Goal: Task Accomplishment & Management: Manage account settings

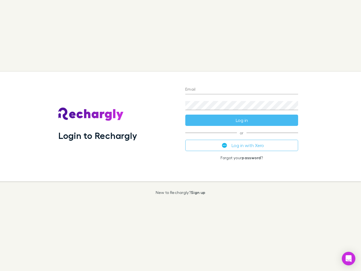
click at [180, 135] on div "Login to Rechargly" at bounding box center [117, 126] width 127 height 109
click at [242, 90] on input "Email" at bounding box center [241, 89] width 113 height 9
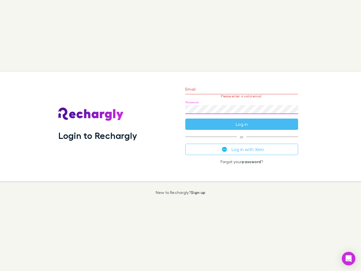
click at [242, 120] on form "Email Please enter a valid email. Password Log in" at bounding box center [241, 105] width 113 height 49
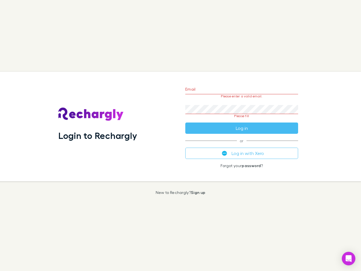
click at [242, 145] on div "Email Please enter a valid email. Password Please fill Log in or Log in with Xe…" at bounding box center [242, 126] width 122 height 109
click at [348, 258] on icon "Open Intercom Messenger" at bounding box center [349, 258] width 6 height 7
